Goal: Find specific page/section: Find specific page/section

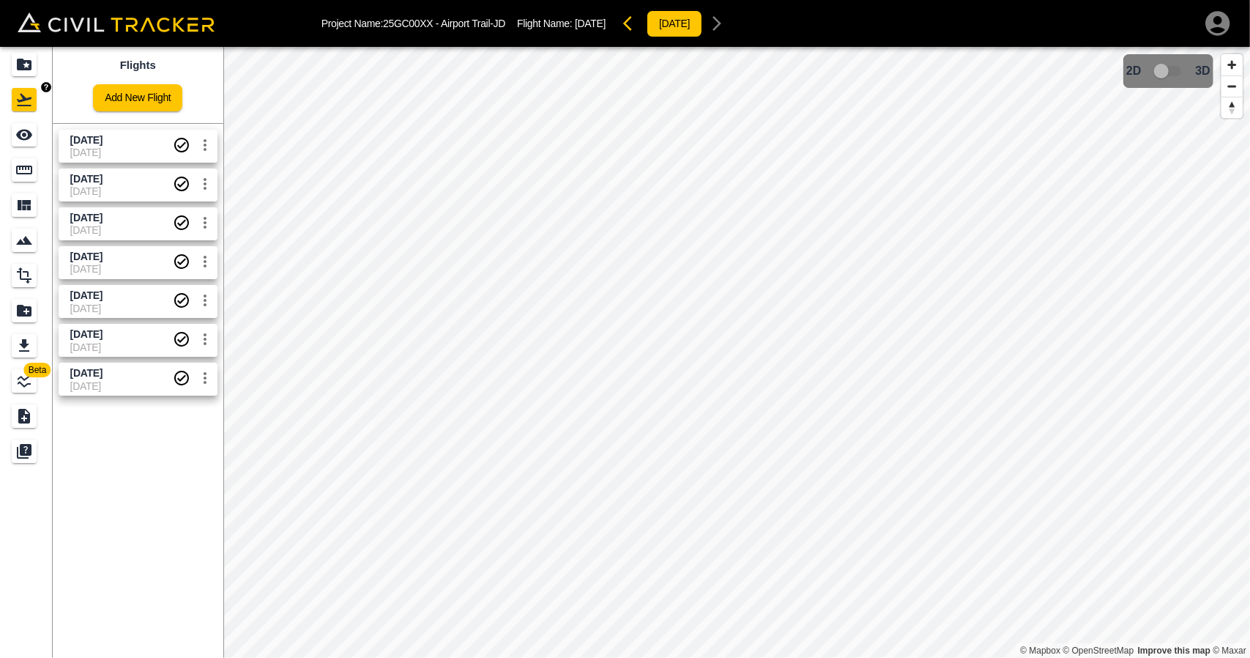
click at [34, 65] on div "Projects" at bounding box center [24, 64] width 25 height 23
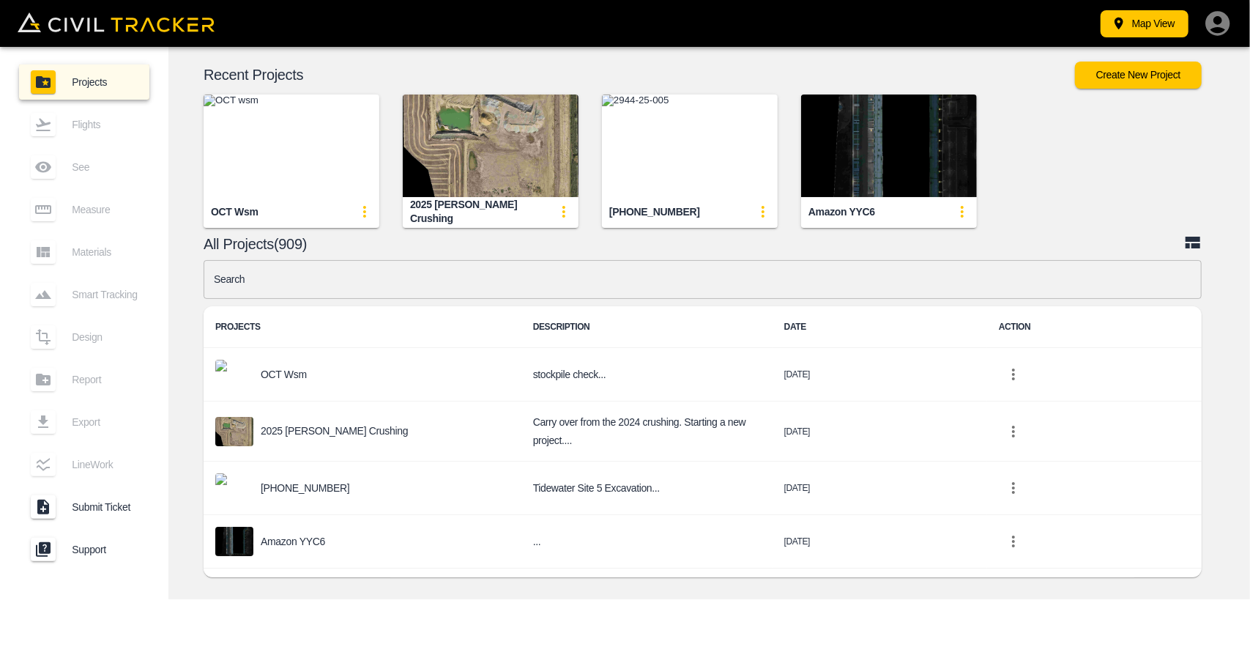
click at [685, 138] on img "button" at bounding box center [690, 145] width 176 height 103
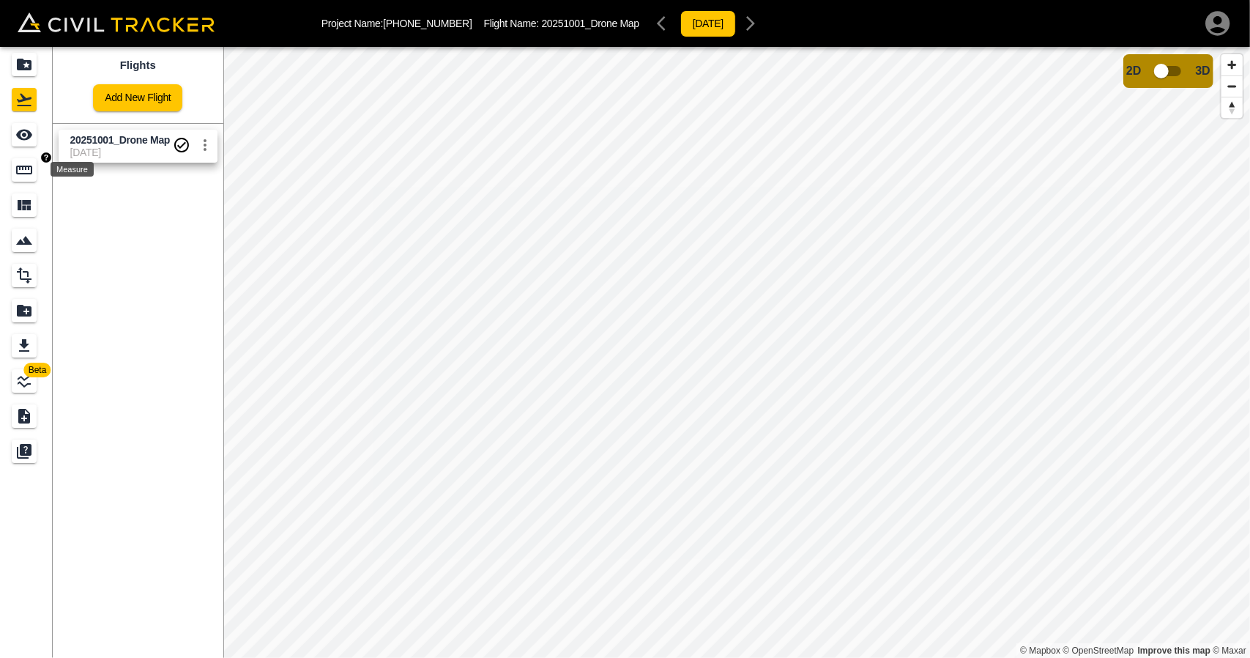
click at [23, 171] on icon "Measure" at bounding box center [24, 170] width 18 height 18
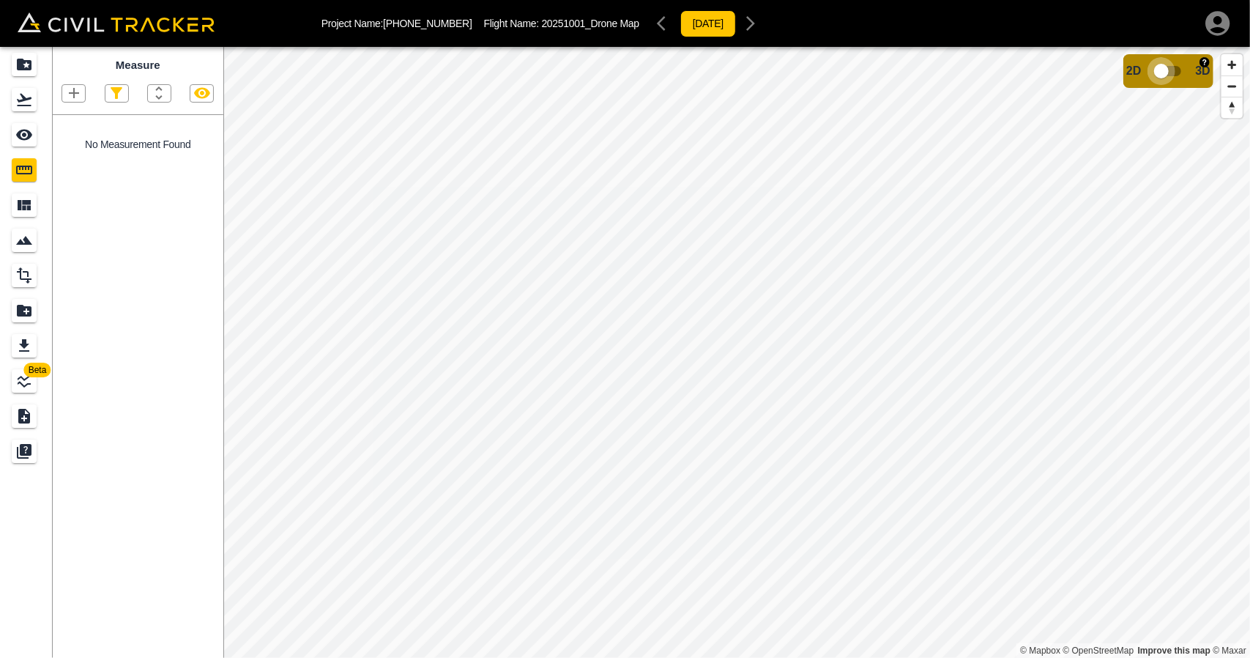
click at [1187, 67] on input "checkbox" at bounding box center [1161, 71] width 83 height 28
click at [1199, 68] on input "checkbox" at bounding box center [1204, 67] width 83 height 28
click at [45, 56] on img "button" at bounding box center [46, 52] width 10 height 10
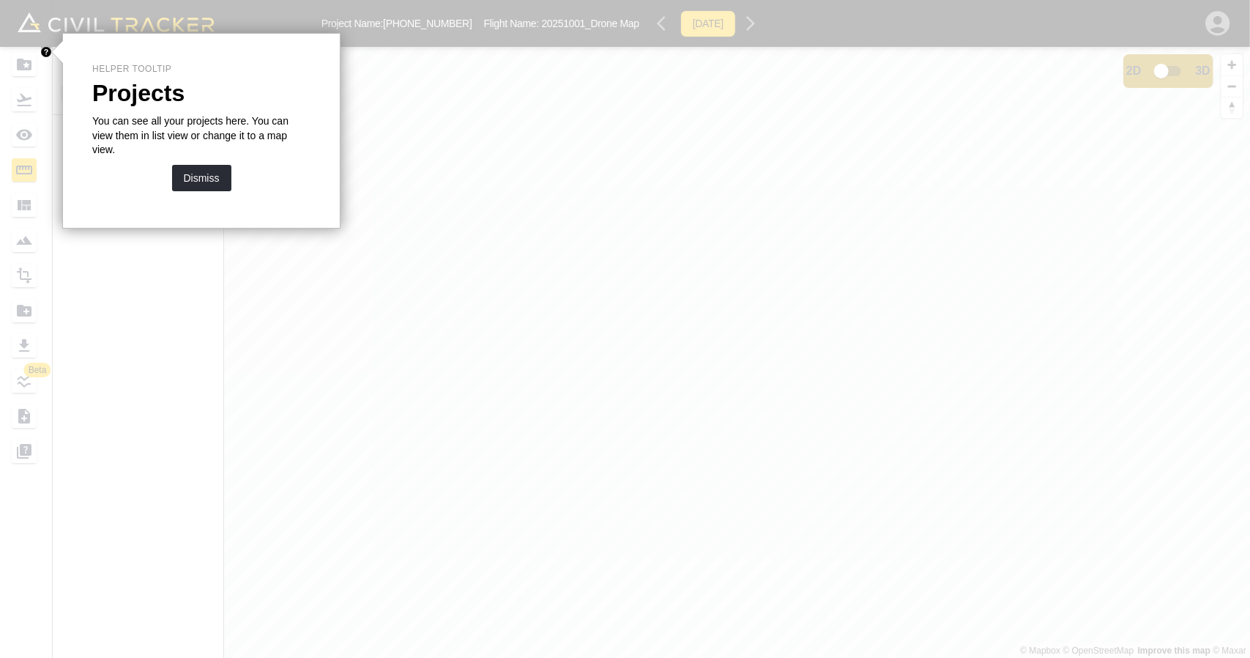
click at [529, 338] on div at bounding box center [650, 329] width 1199 height 658
click at [190, 165] on button "Dismiss" at bounding box center [201, 178] width 59 height 26
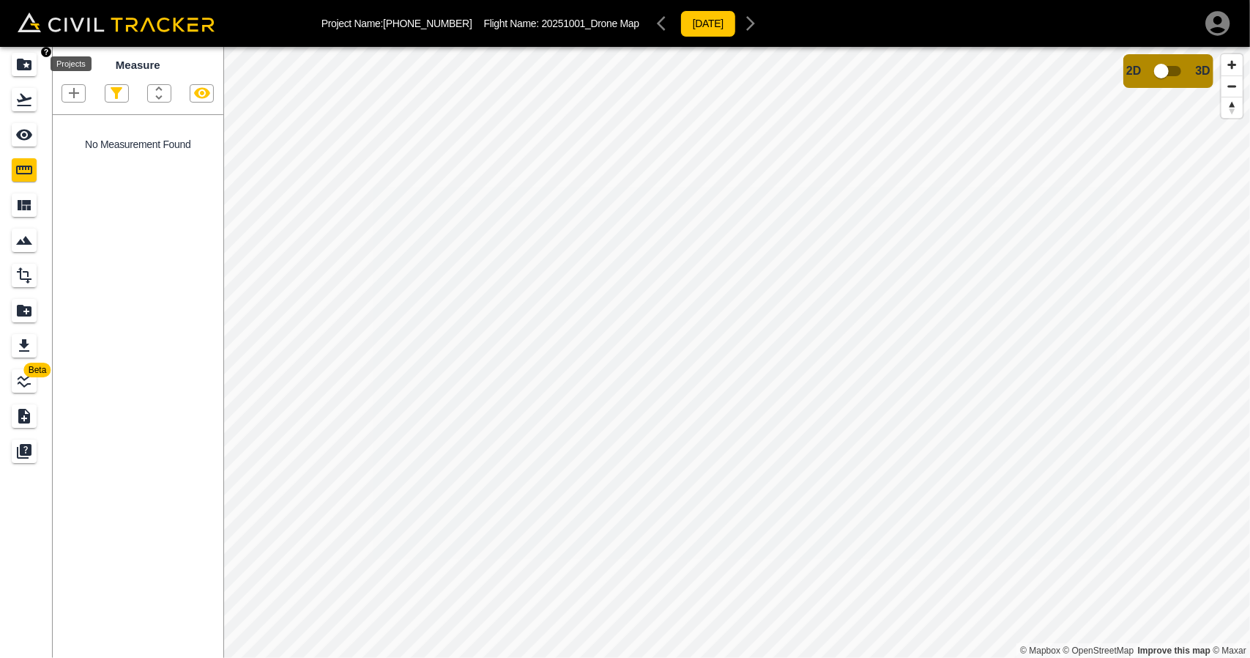
click at [22, 70] on icon "Projects" at bounding box center [24, 65] width 18 height 18
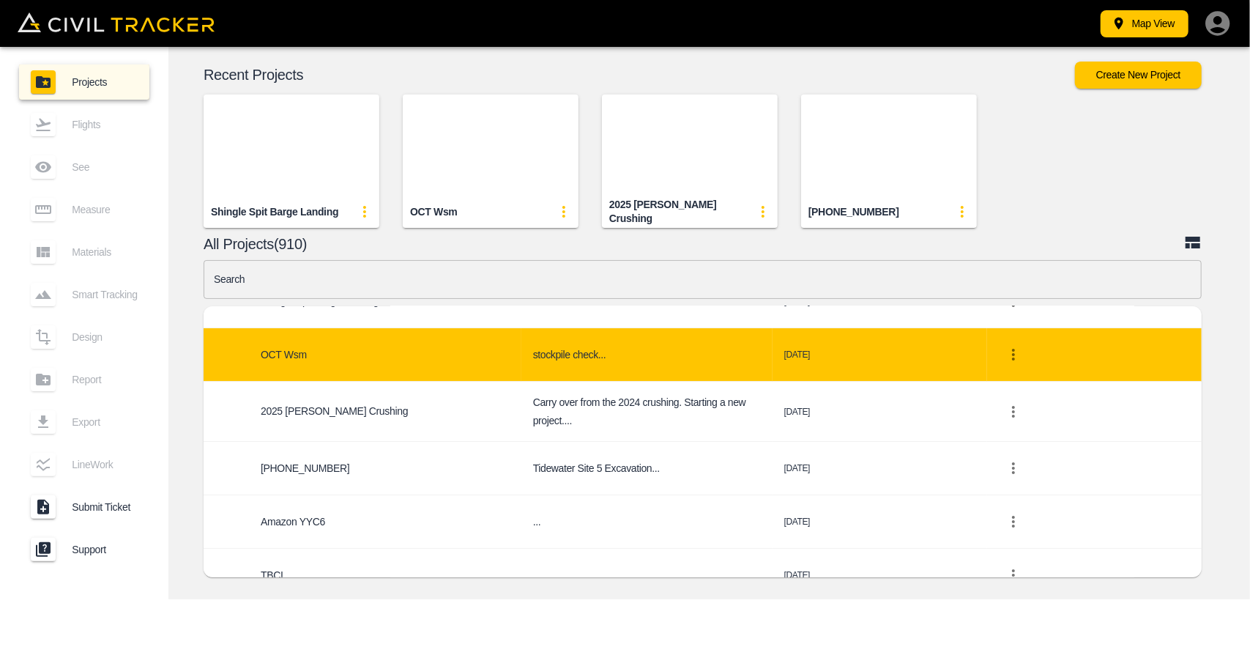
scroll to position [113, 0]
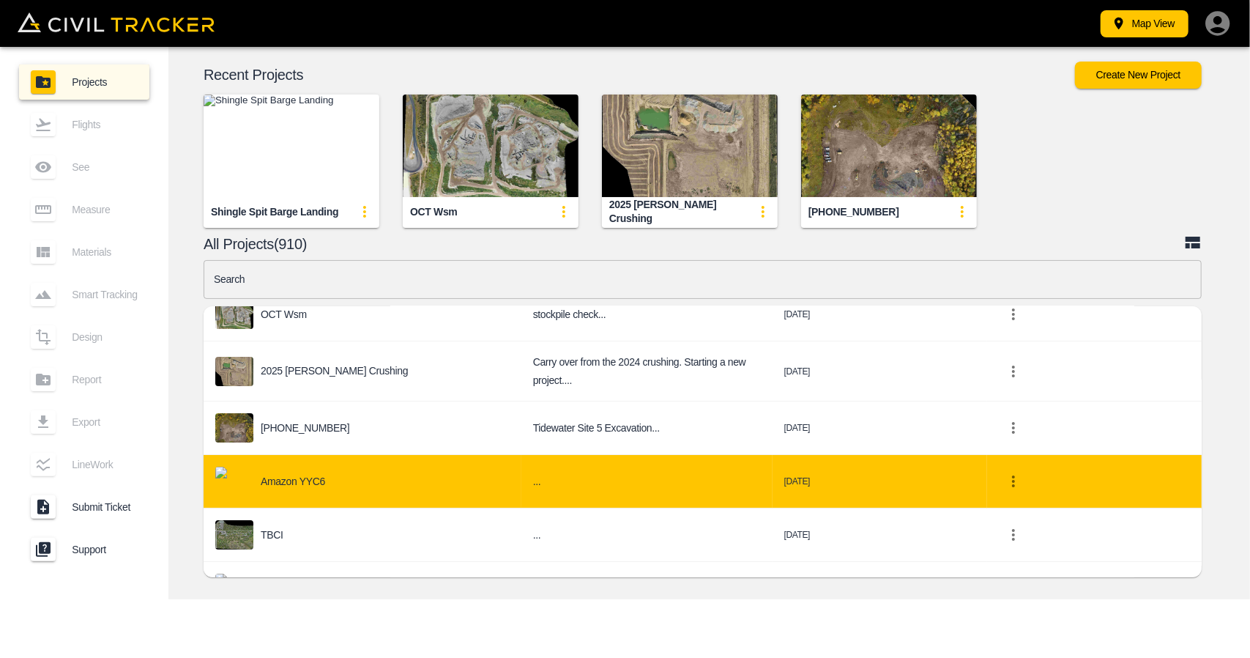
click at [354, 466] on div "Amazon YYC6" at bounding box center [362, 480] width 294 height 29
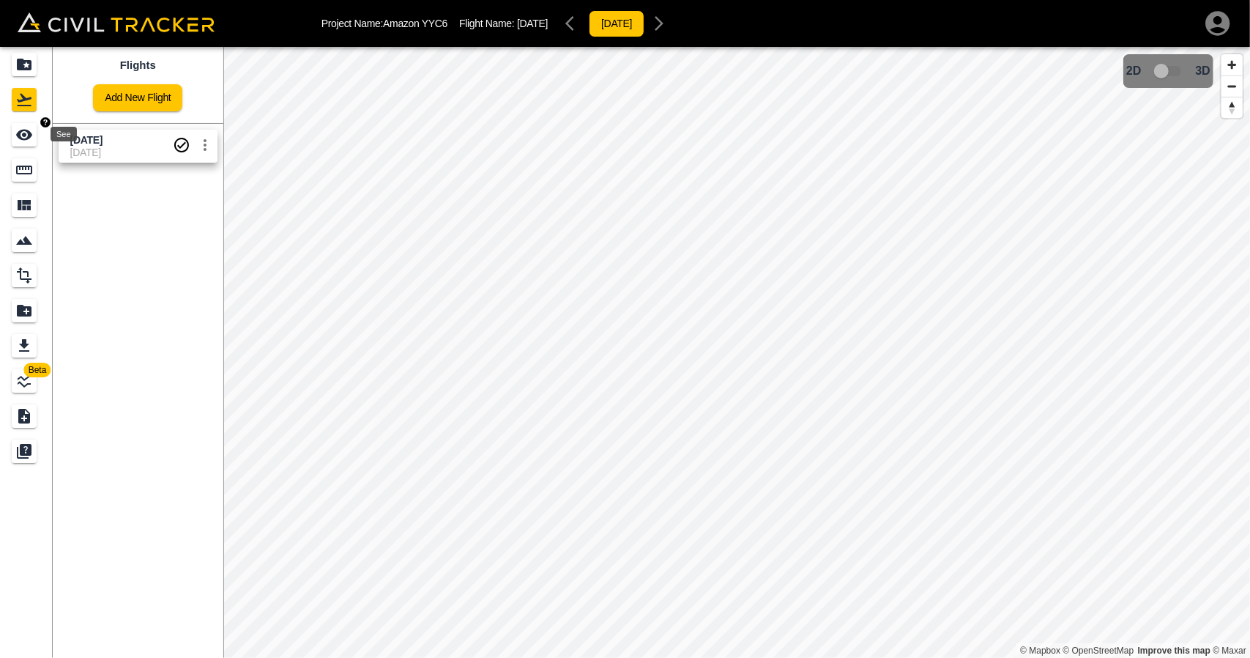
click at [10, 78] on link at bounding box center [26, 64] width 53 height 35
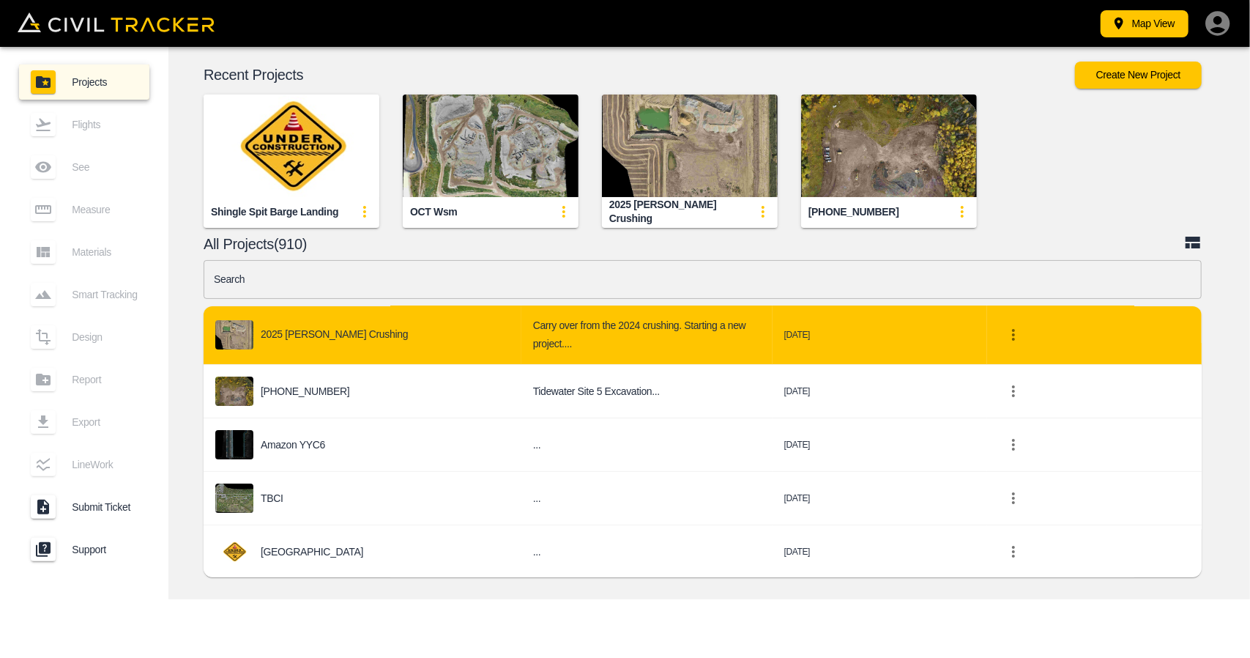
scroll to position [220, 0]
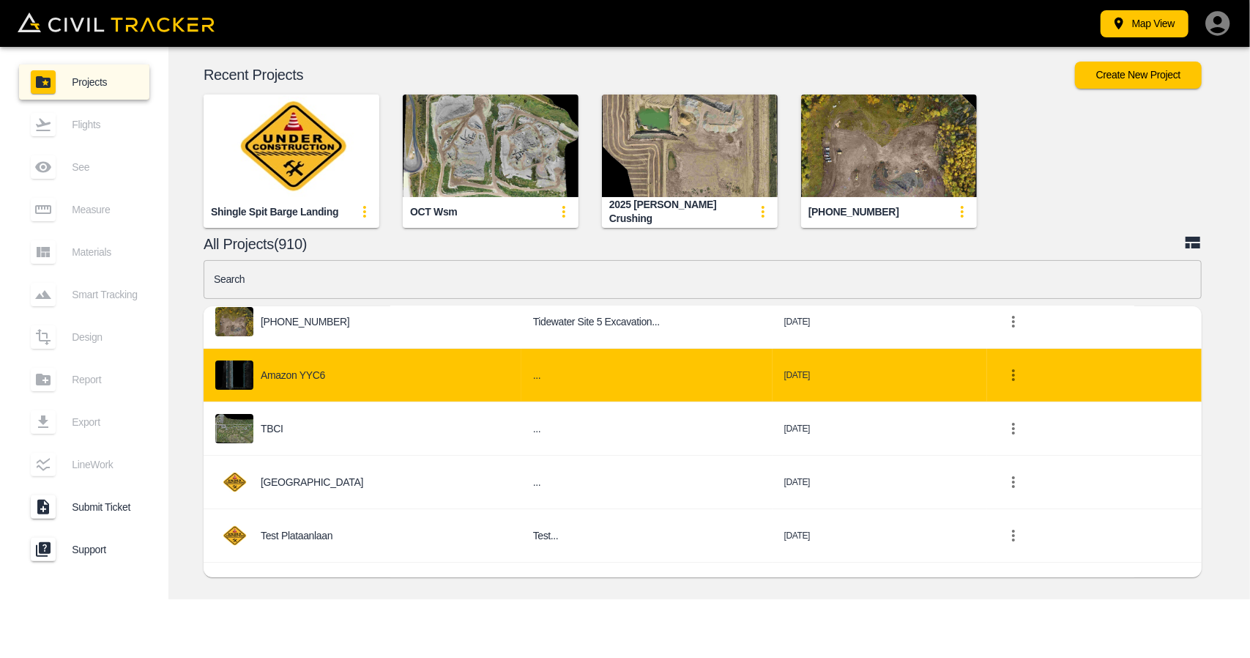
click at [422, 371] on div "Amazon YYC6" at bounding box center [362, 374] width 294 height 29
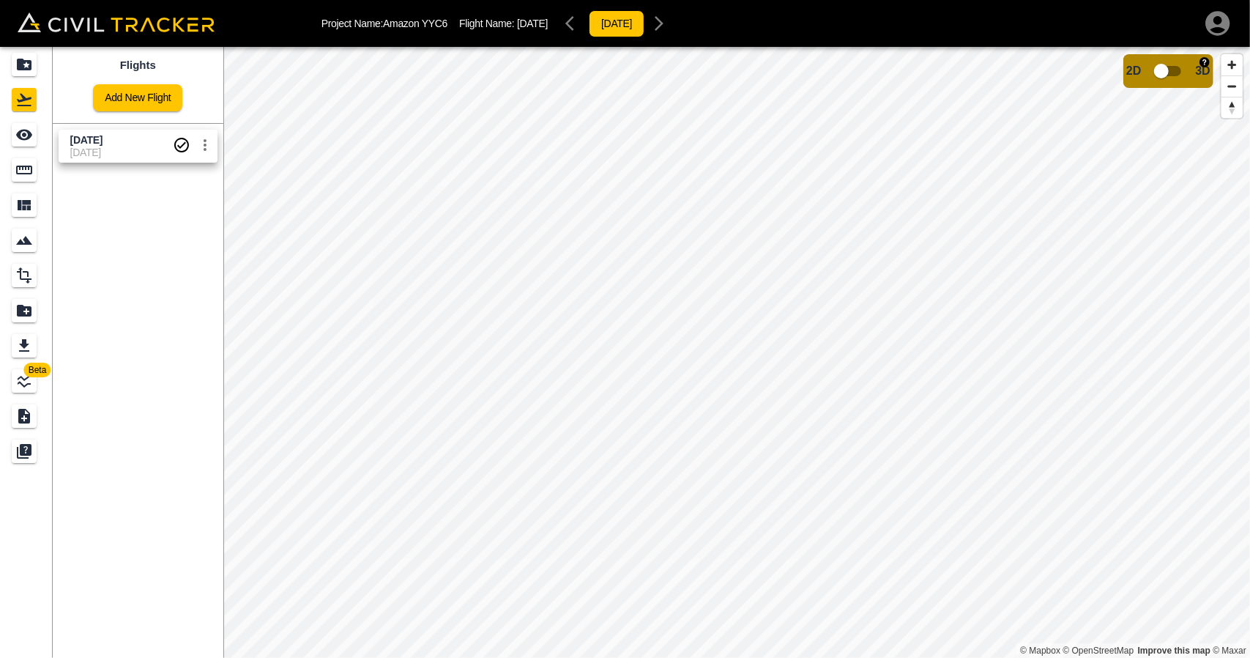
click at [1185, 81] on input "checkbox" at bounding box center [1161, 71] width 83 height 28
click at [1178, 64] on input "checkbox" at bounding box center [1204, 67] width 83 height 28
drag, startPoint x: 37, startPoint y: 61, endPoint x: 27, endPoint y: 2, distance: 59.3
click at [37, 61] on div "Projects" at bounding box center [24, 64] width 25 height 23
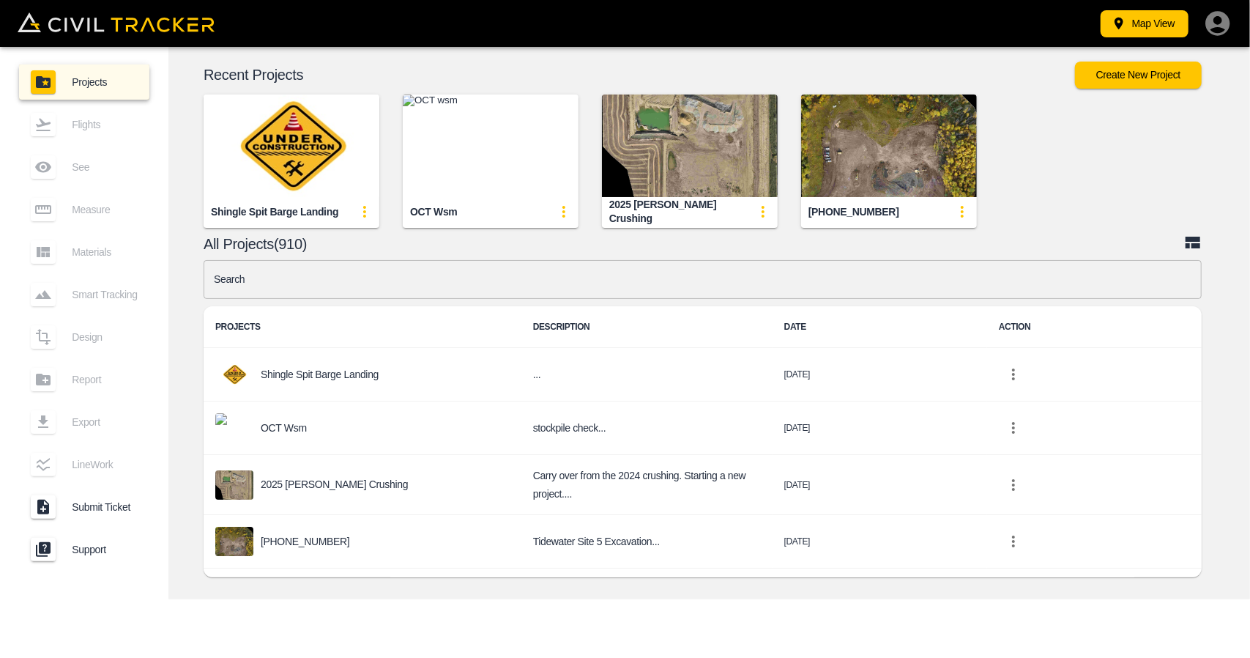
click at [344, 287] on input "text" at bounding box center [703, 279] width 998 height 39
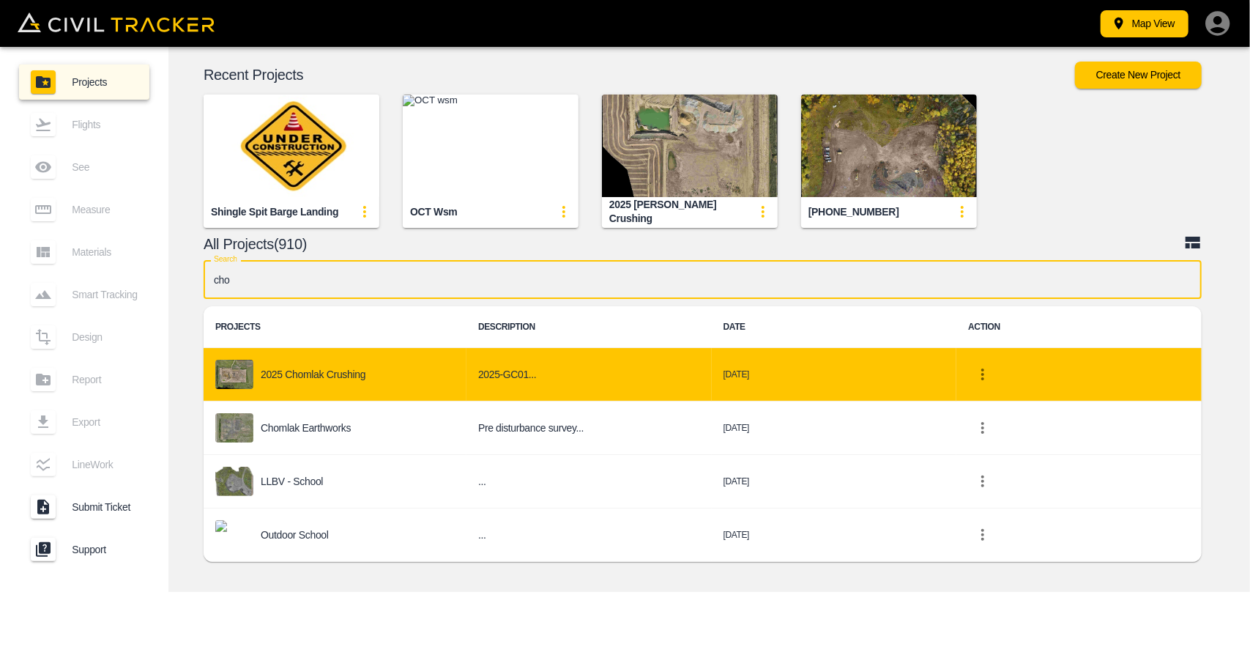
type input "cho"
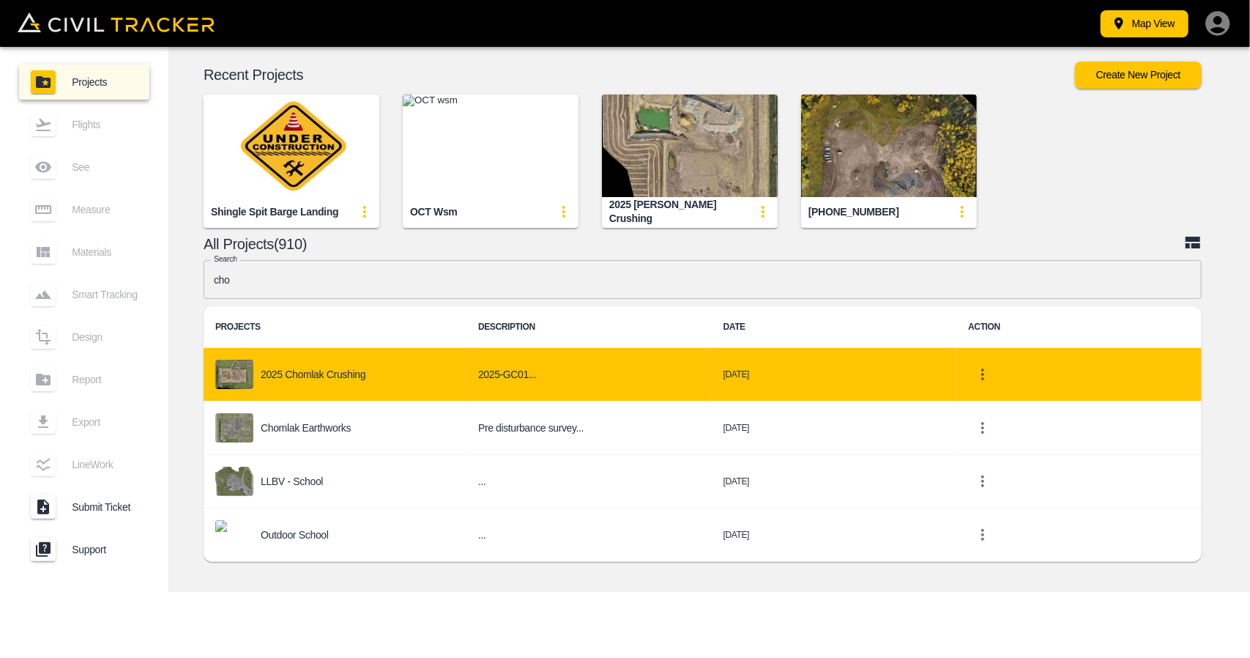
click at [321, 374] on p "2025 Chomlak Crushing" at bounding box center [313, 374] width 105 height 12
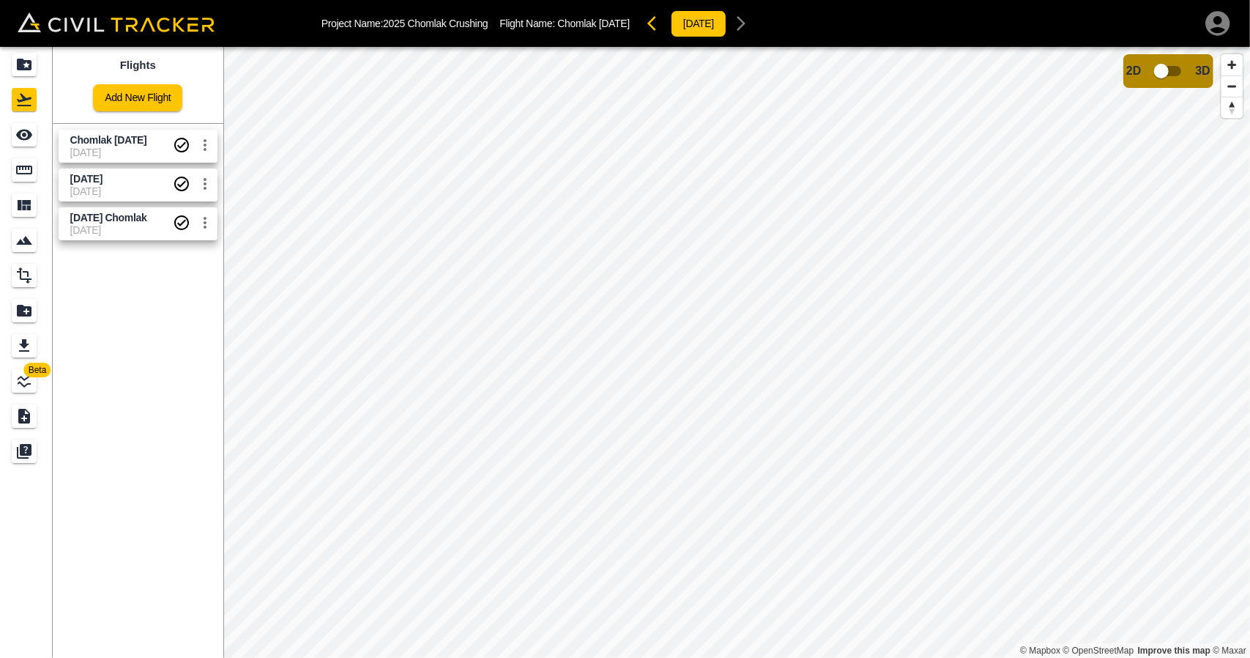
click at [130, 155] on span "[DATE]" at bounding box center [121, 152] width 103 height 12
click at [1172, 75] on input "checkbox" at bounding box center [1161, 71] width 83 height 28
click at [1195, 56] on input "checkbox" at bounding box center [1204, 67] width 83 height 28
click at [24, 59] on icon "Projects" at bounding box center [24, 65] width 18 height 18
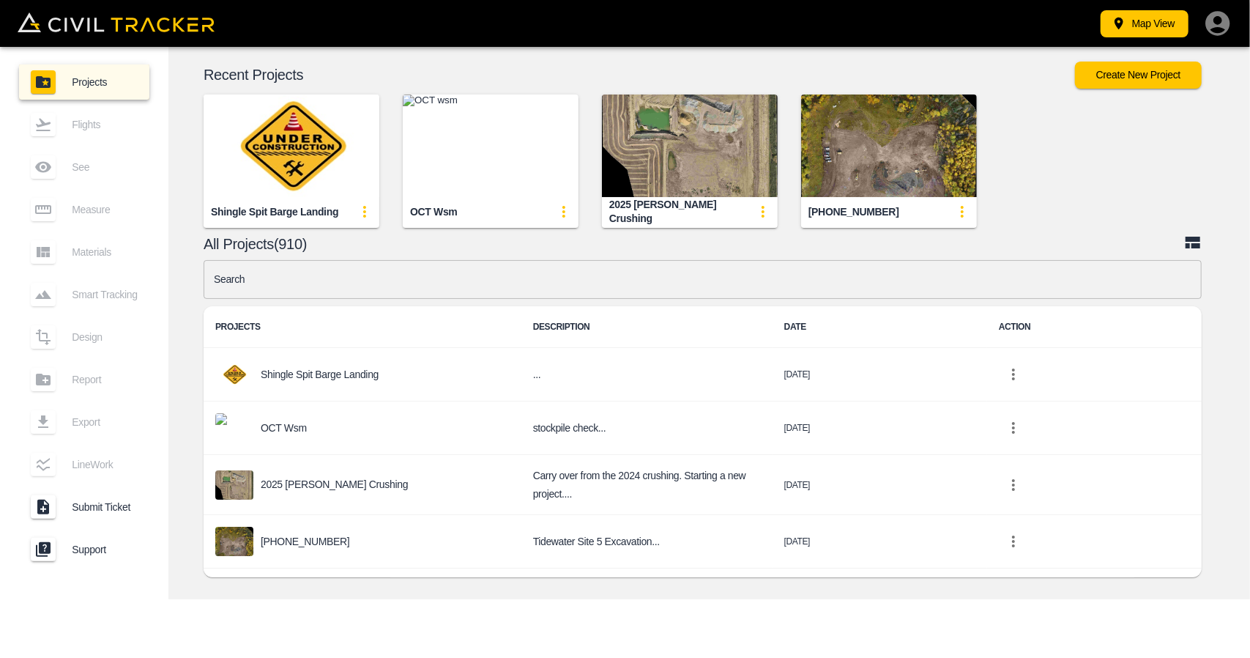
click at [545, 278] on input "text" at bounding box center [703, 279] width 998 height 39
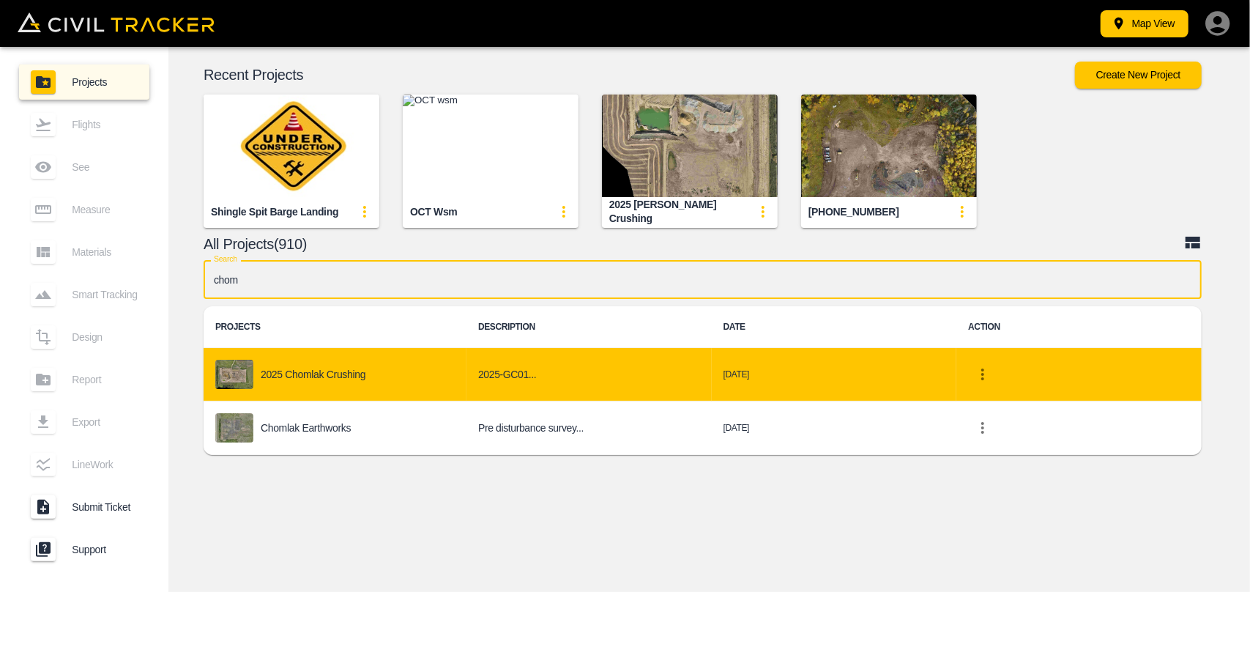
type input "chom"
click at [283, 371] on p "2025 Chomlak Crushing" at bounding box center [313, 374] width 105 height 12
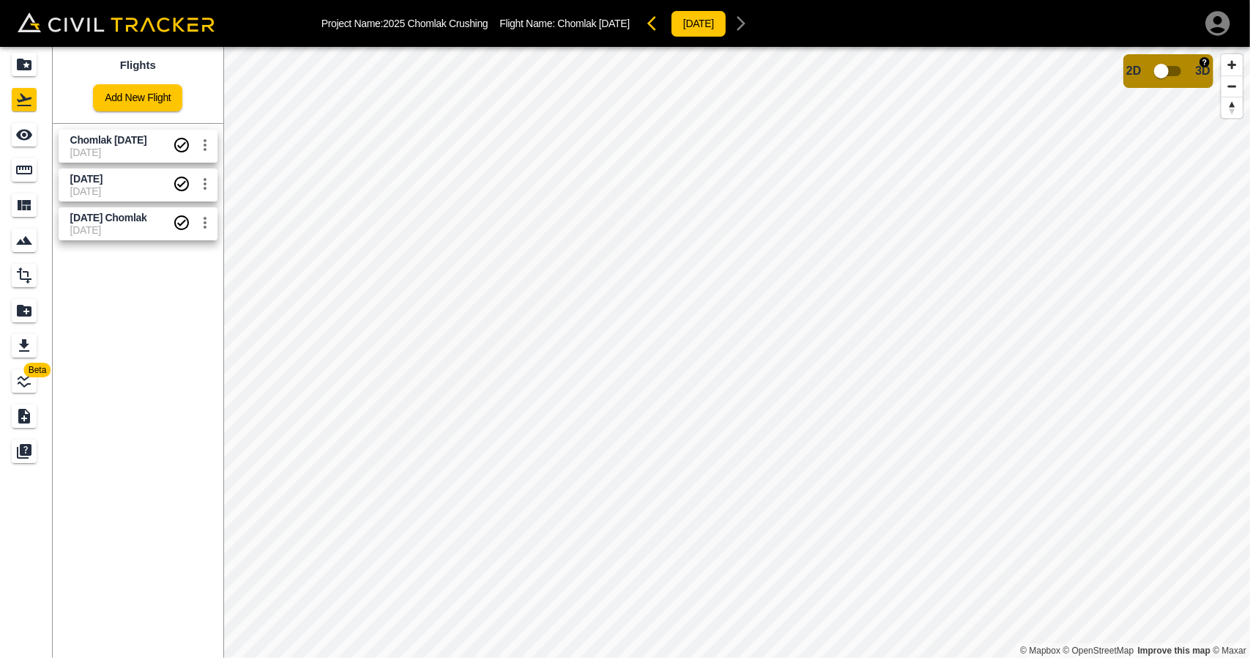
click at [1157, 79] on input "checkbox" at bounding box center [1161, 71] width 83 height 28
click at [1200, 68] on input "checkbox" at bounding box center [1204, 67] width 83 height 28
click at [21, 57] on icon "Projects" at bounding box center [24, 65] width 18 height 18
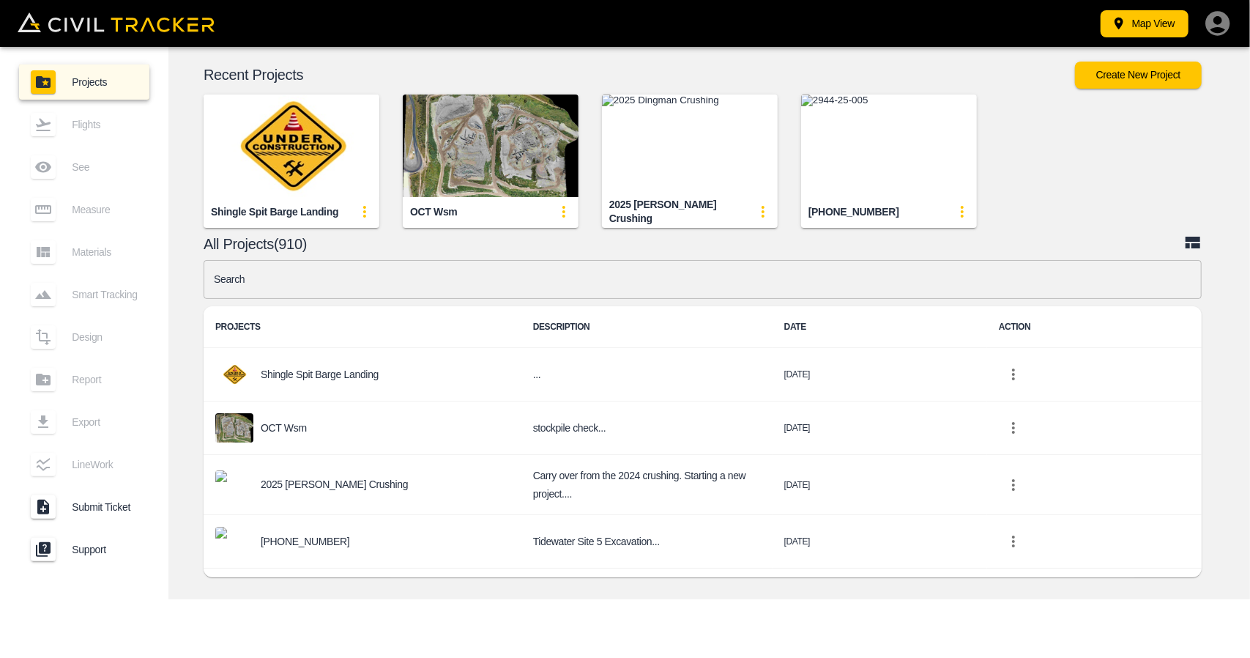
click at [399, 280] on input "text" at bounding box center [703, 279] width 998 height 39
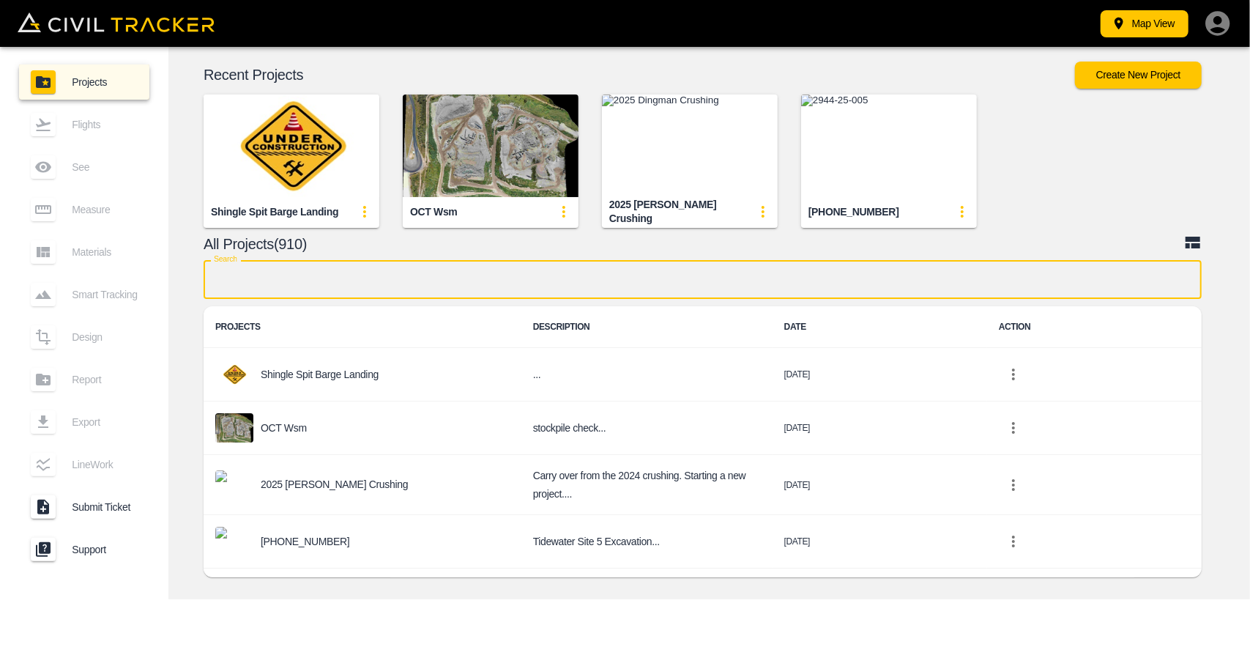
click at [710, 186] on img "button" at bounding box center [690, 145] width 176 height 103
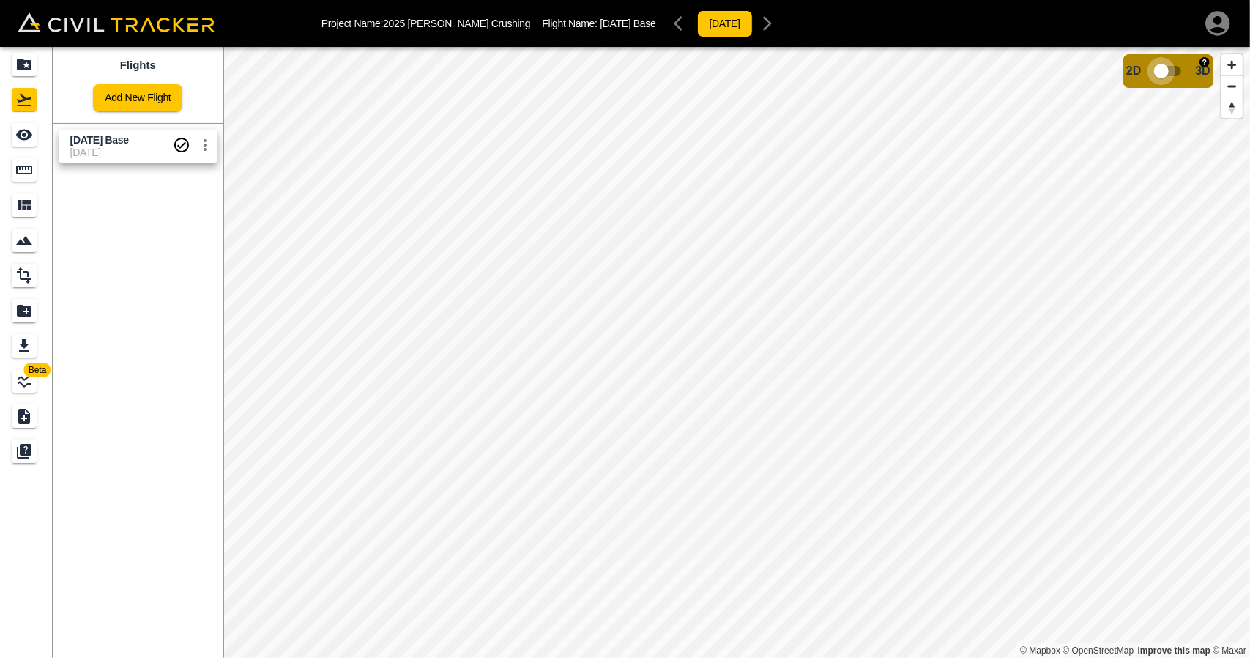
click at [1161, 78] on input "checkbox" at bounding box center [1161, 71] width 83 height 28
click at [1188, 70] on input "checkbox" at bounding box center [1204, 67] width 83 height 28
